Goal: Task Accomplishment & Management: Complete application form

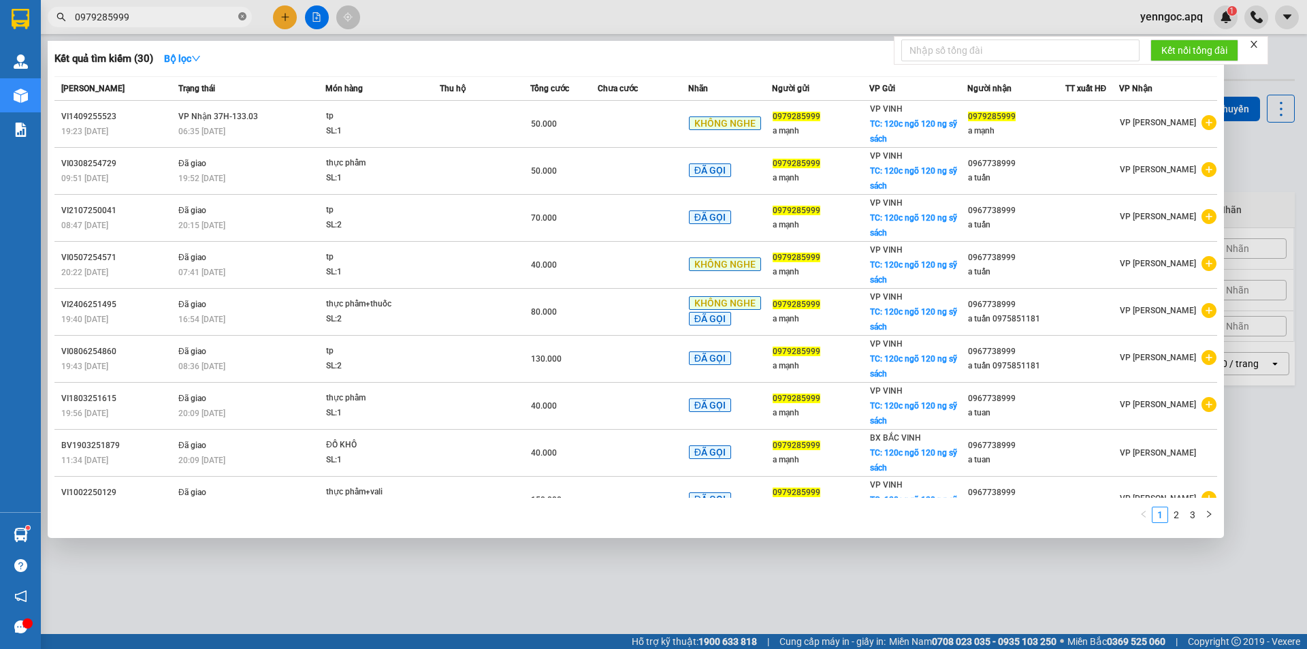
click at [242, 18] on icon "close-circle" at bounding box center [242, 16] width 8 height 8
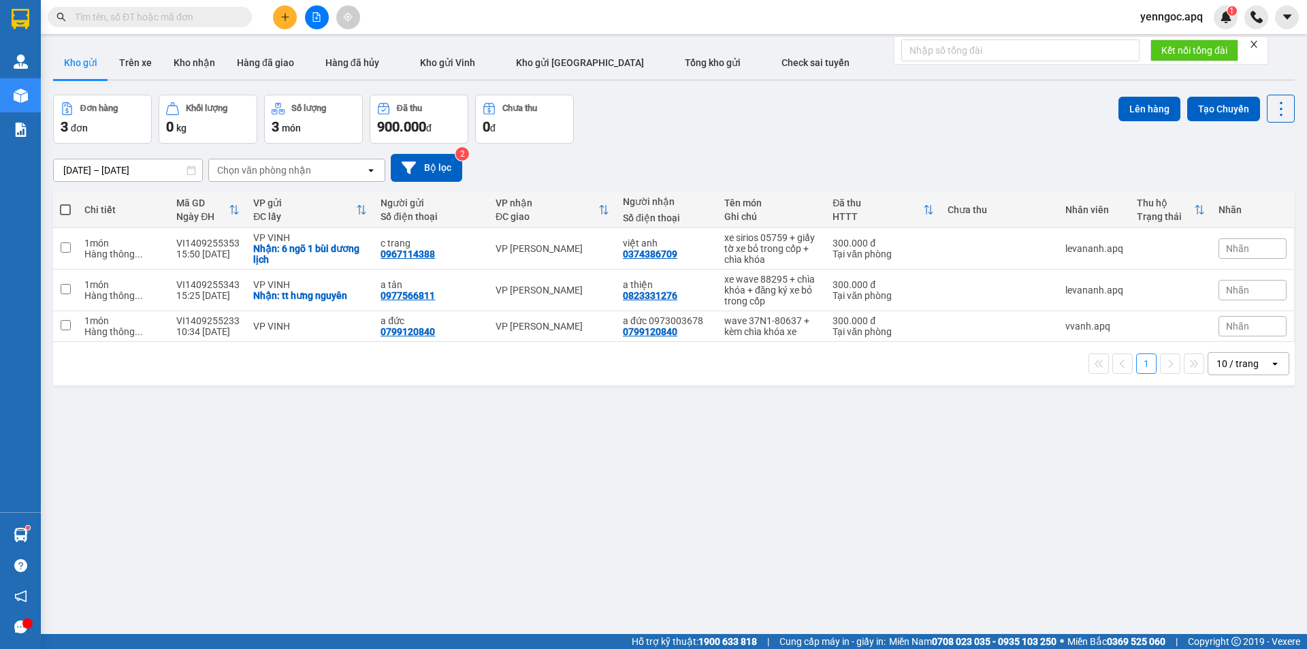
click at [185, 21] on input "text" at bounding box center [155, 17] width 161 height 15
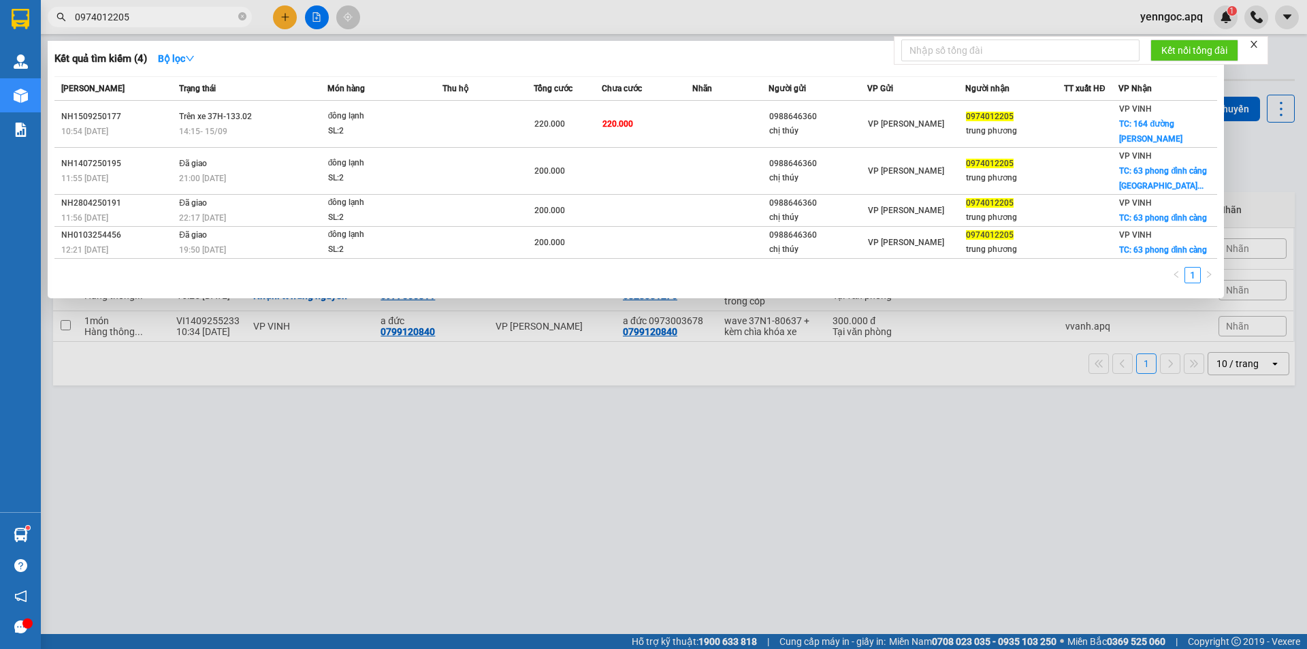
type input "0974012205"
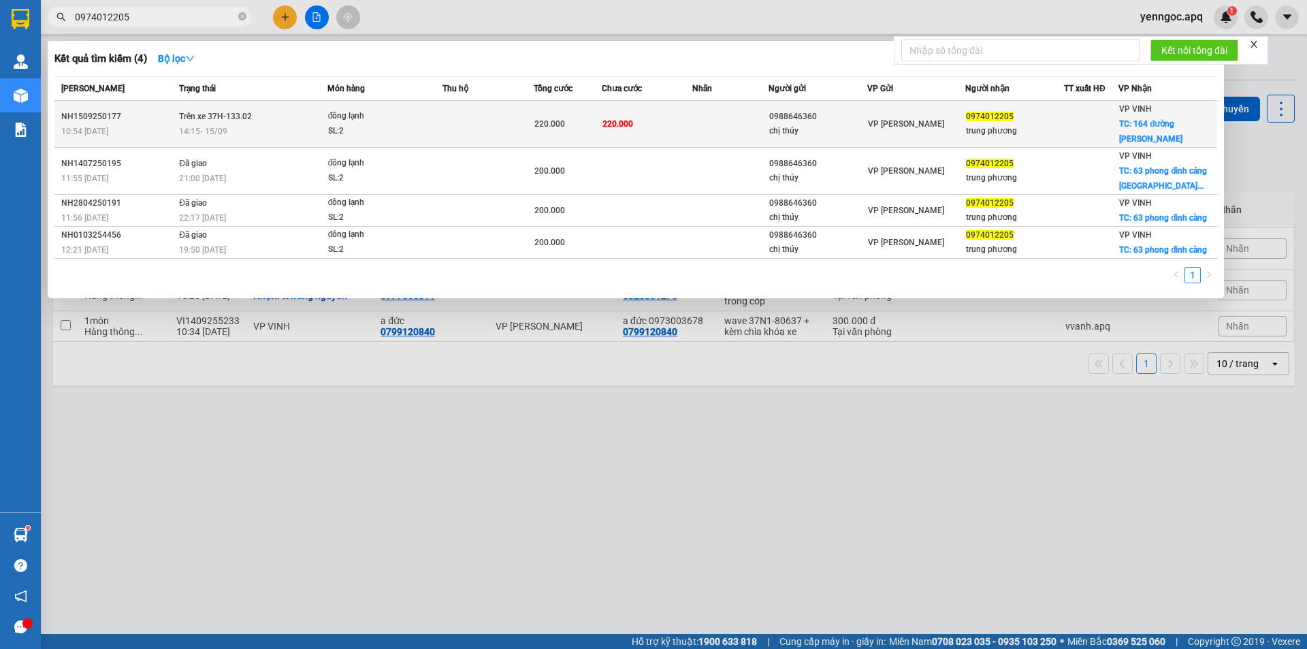
click at [466, 116] on td at bounding box center [488, 124] width 91 height 47
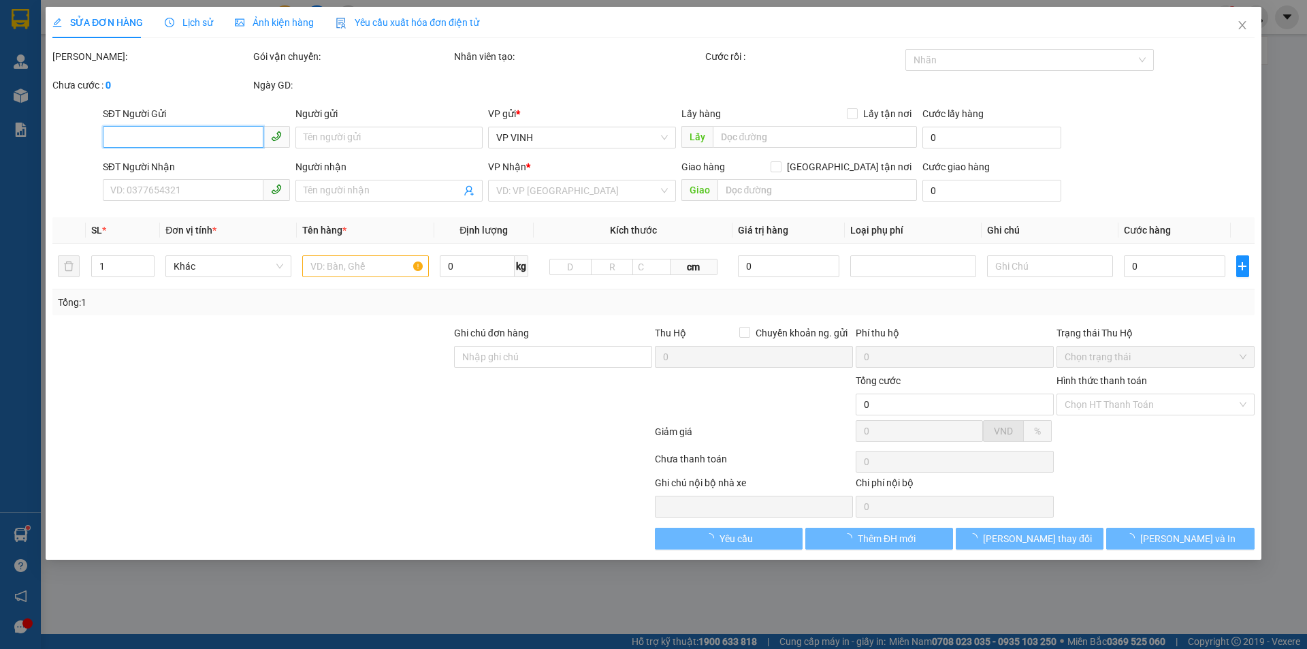
type input "0988646360"
type input "chị thúy"
type input "0974012205"
type input "trung phương"
checkbox input "true"
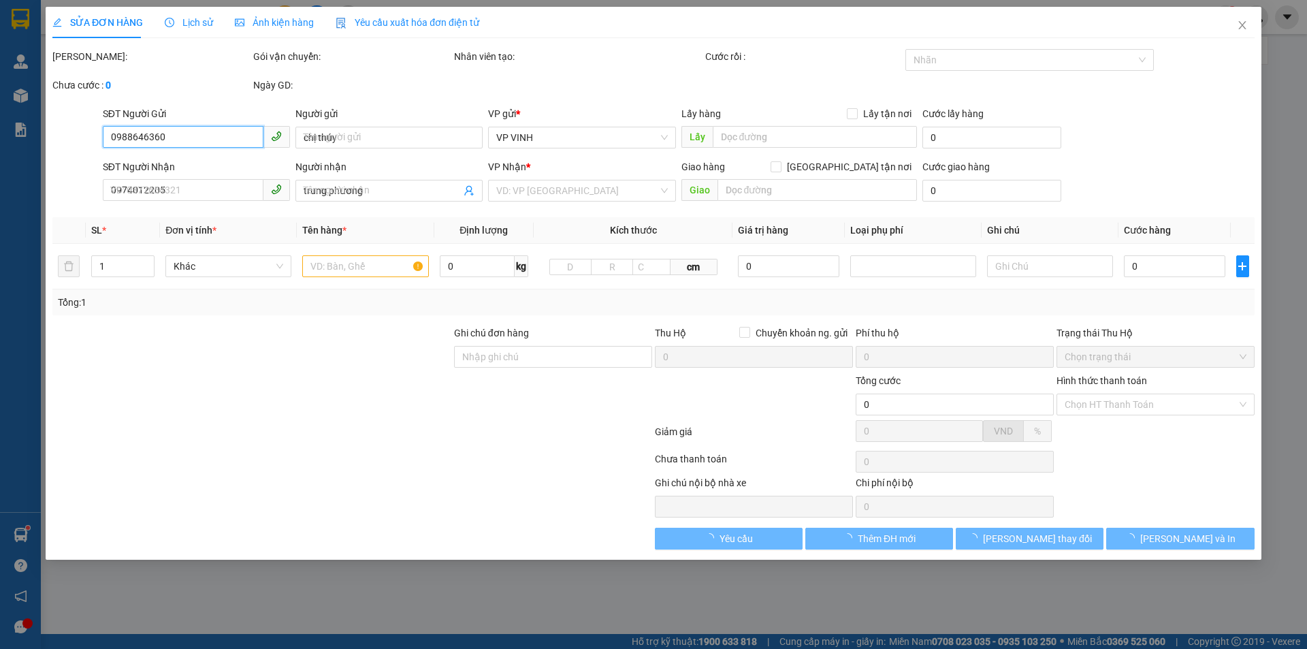
type input "164 đường [PERSON_NAME]"
type input "220.000"
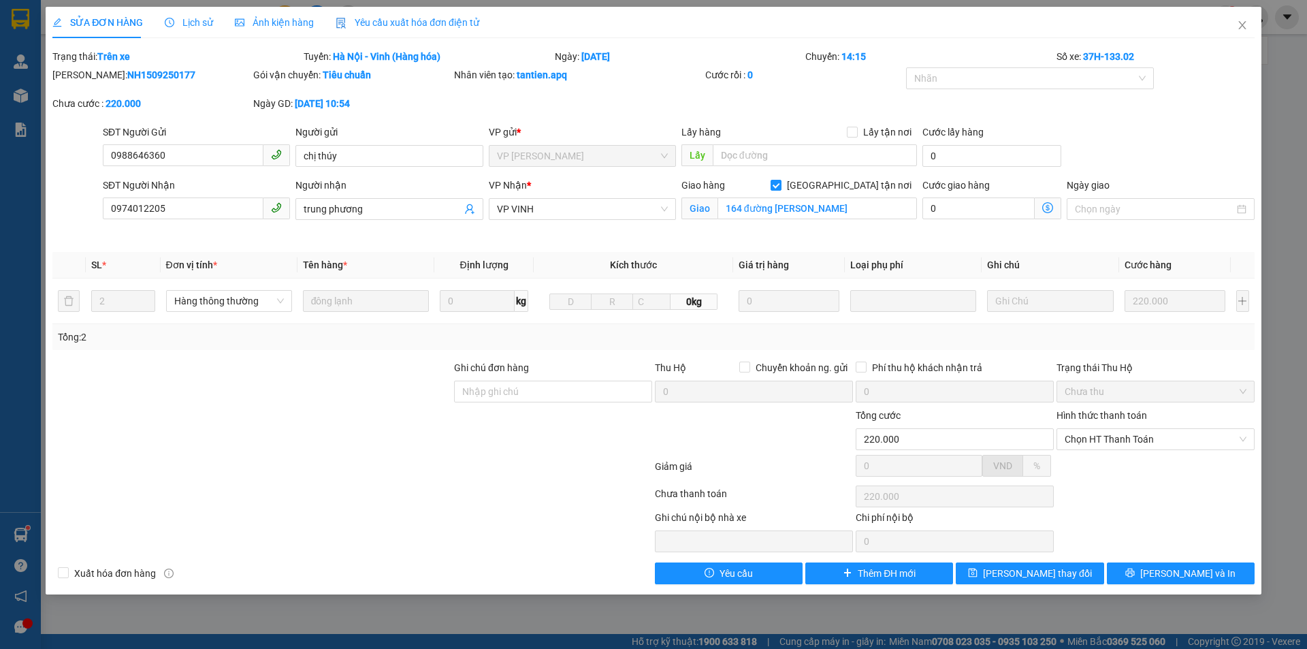
click at [181, 18] on span "Lịch sử" at bounding box center [189, 22] width 48 height 11
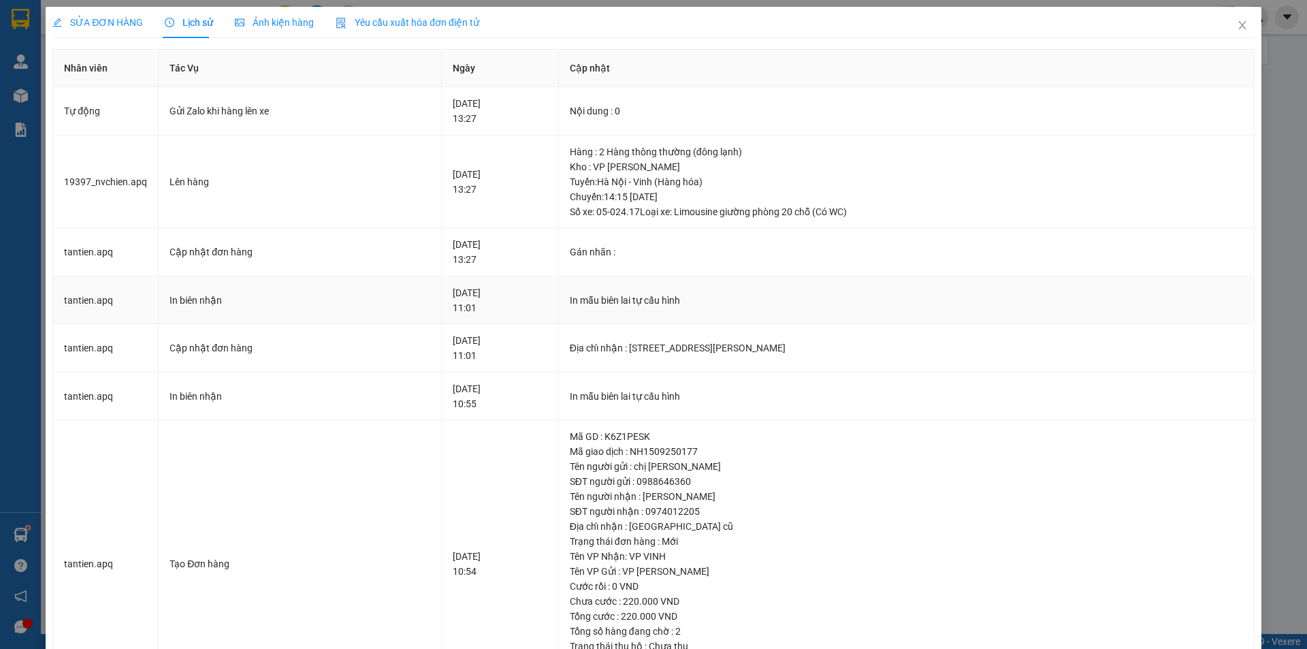
scroll to position [86, 0]
